Goal: Find specific page/section: Find specific page/section

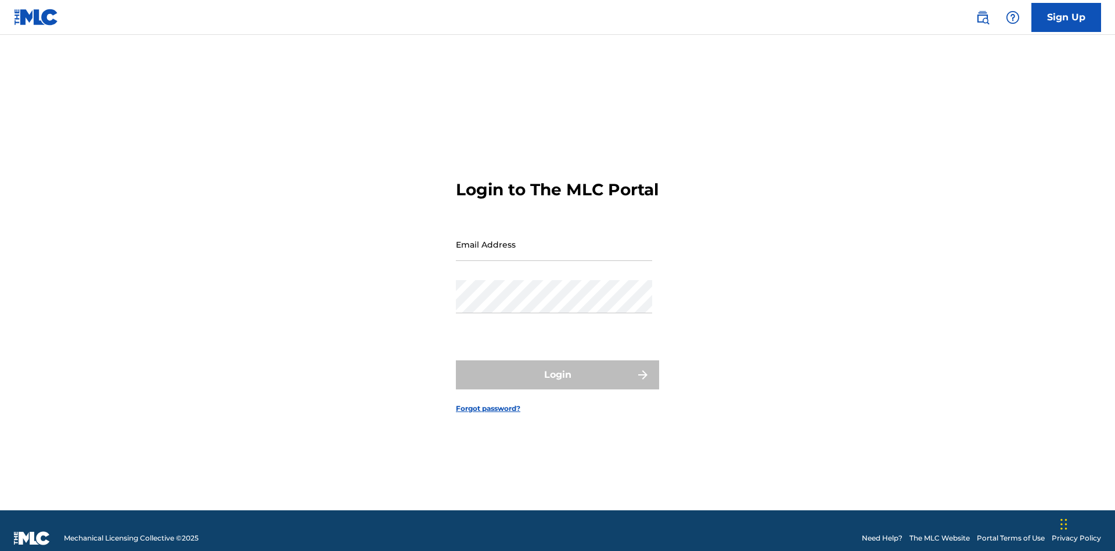
scroll to position [15, 0]
click at [554, 239] on input "Email Address" at bounding box center [554, 244] width 196 height 33
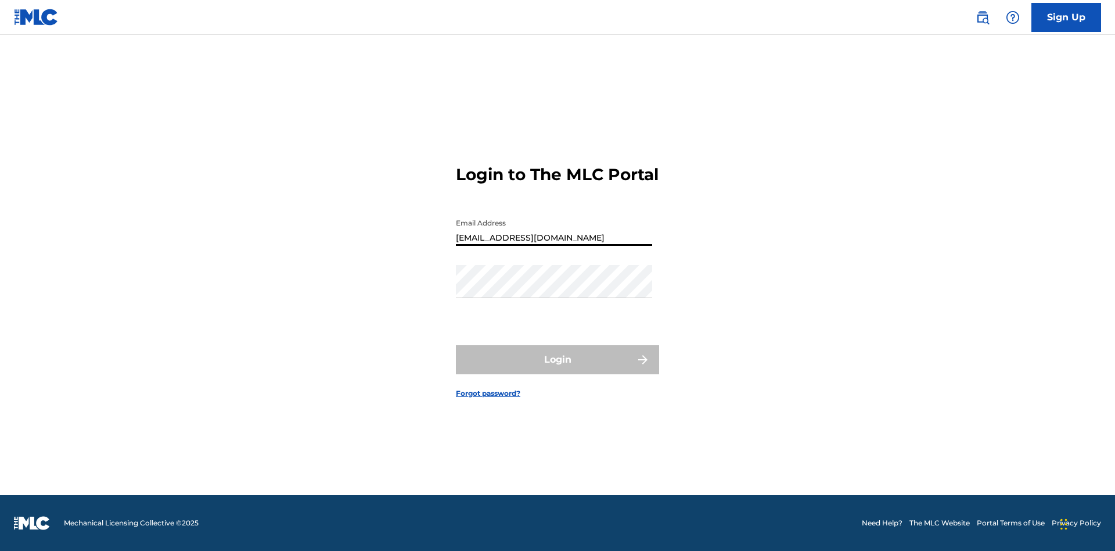
type input "[EMAIL_ADDRESS][DOMAIN_NAME]"
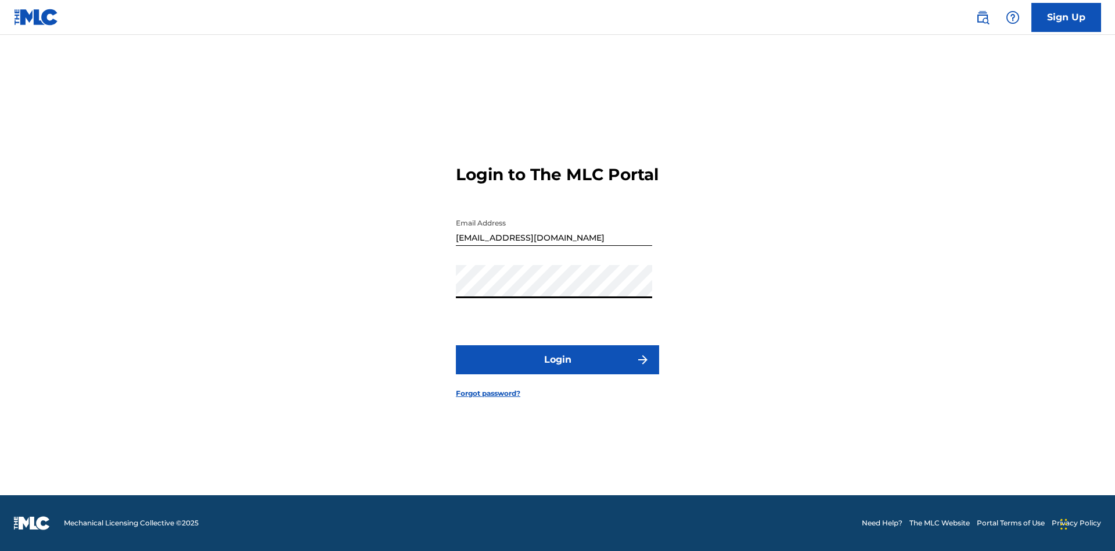
click at [558, 369] on button "Login" at bounding box center [557, 359] width 203 height 29
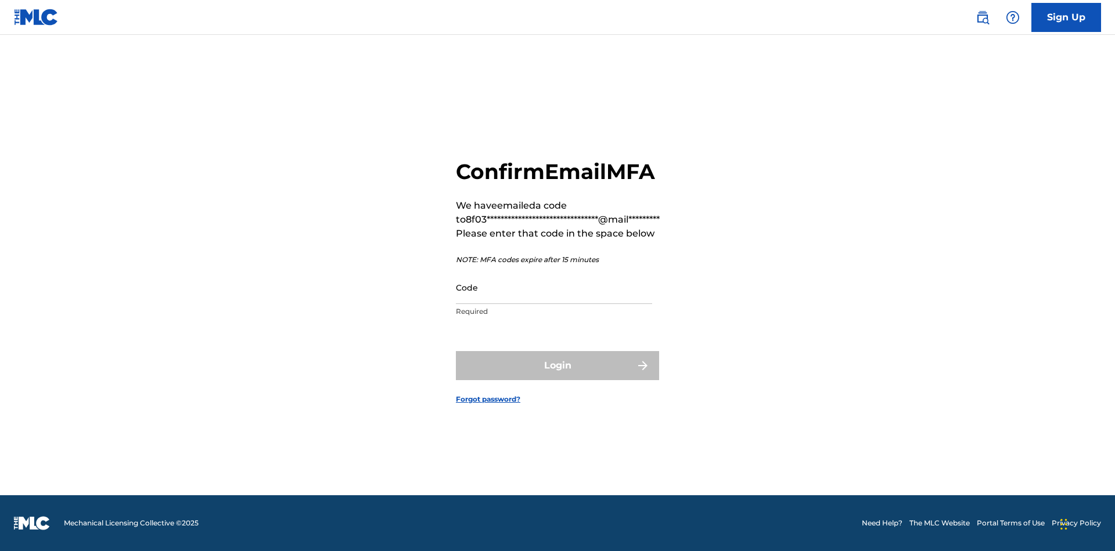
click at [554, 287] on input "Code" at bounding box center [554, 287] width 196 height 33
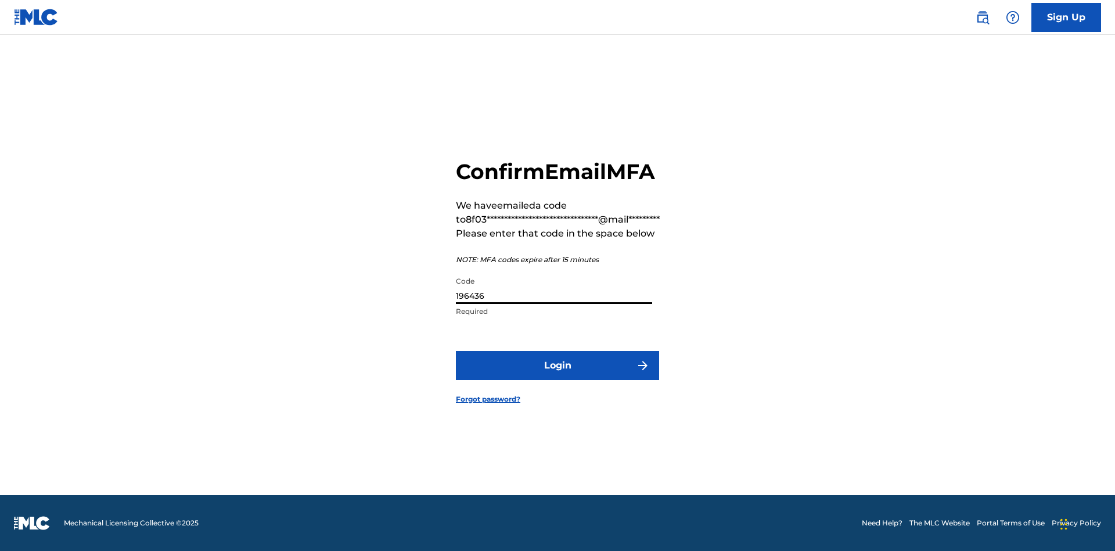
type input "196436"
click at [558, 365] on button "Login" at bounding box center [557, 365] width 203 height 29
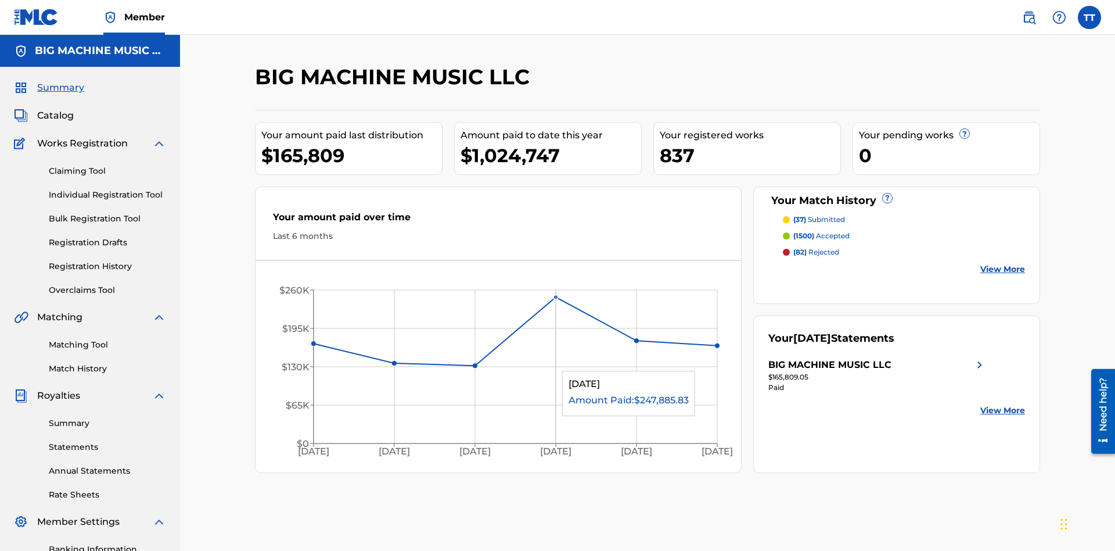
click at [107, 362] on link "Match History" at bounding box center [107, 368] width 117 height 12
